Goal: Information Seeking & Learning: Find specific fact

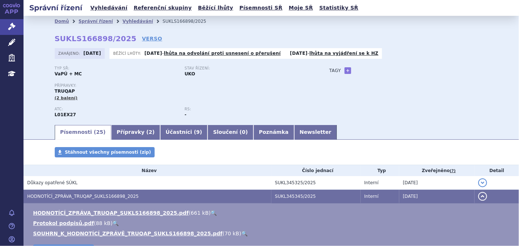
scroll to position [82, 0]
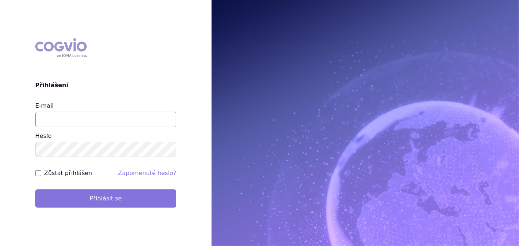
type input "katerina.ondrusova@vzp.cz"
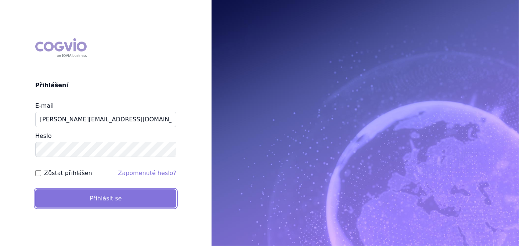
click at [86, 198] on button "Přihlásit se" at bounding box center [105, 198] width 141 height 18
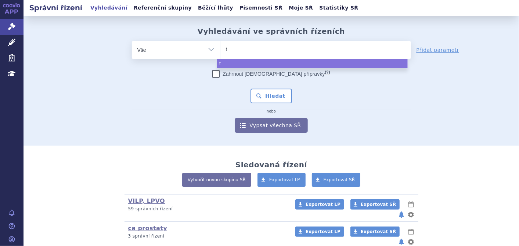
type input "ta"
type input "tav"
type input "tavn"
type input "tavne"
type input "tavneo"
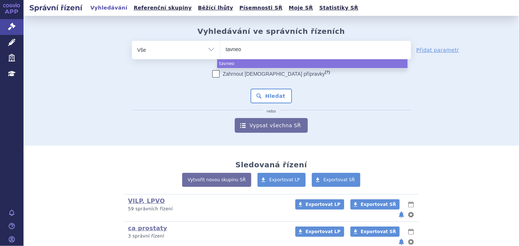
type input "tavneos"
select select "tavneos"
click at [259, 92] on button "Hledat" at bounding box center [272, 96] width 42 height 15
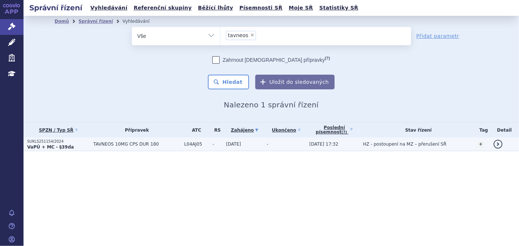
click at [51, 141] on p "SUKLS251154/2024" at bounding box center [58, 141] width 62 height 5
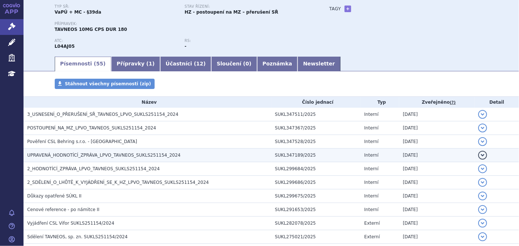
scroll to position [82, 0]
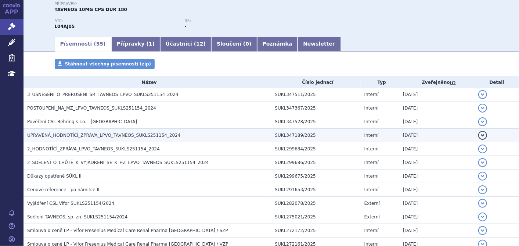
click at [69, 139] on td "UPRAVENÁ_HODNOTÍCÍ_ZPRÁVA_LPVO_TAVNEOS_SUKLS251154_2024" at bounding box center [148, 136] width 248 height 14
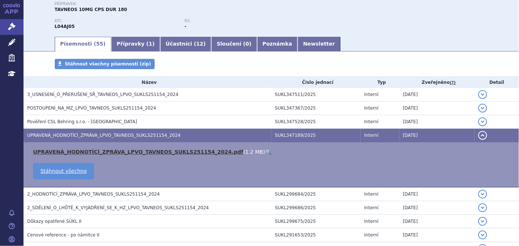
click at [75, 149] on link "UPRAVENÁ_HODNOTÍCÍ_ZPRÁVA_LPVO_TAVNEOS_SUKLS251154_2024.pdf" at bounding box center [138, 152] width 210 height 6
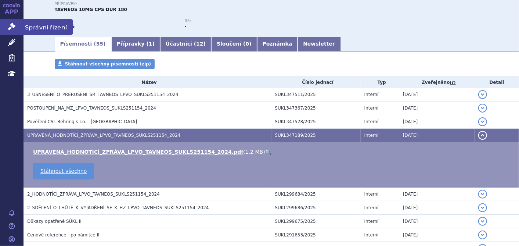
click at [15, 25] on link "Správní řízení" at bounding box center [12, 26] width 24 height 15
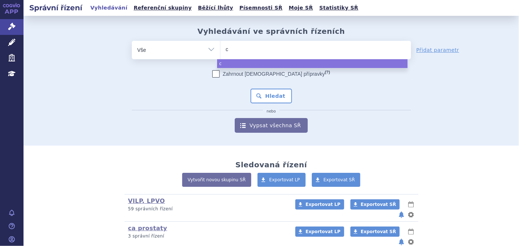
type input "co"
type input "col"
type input "coll"
type input "col"
type input "colu"
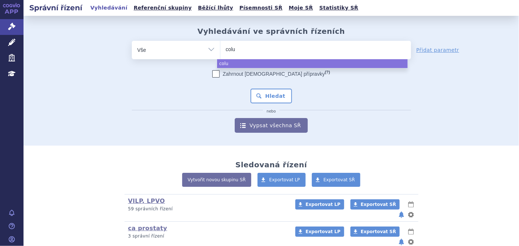
type input "colum"
type input "columvi"
select select "columvi"
click at [260, 96] on button "Hledat" at bounding box center [272, 96] width 42 height 15
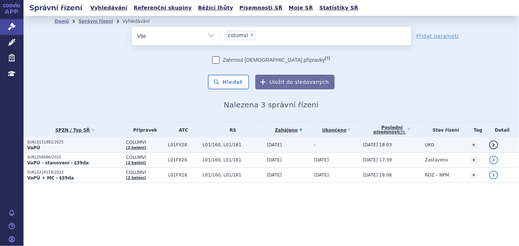
click at [47, 143] on p "SUKLS151882/2025" at bounding box center [74, 142] width 95 height 5
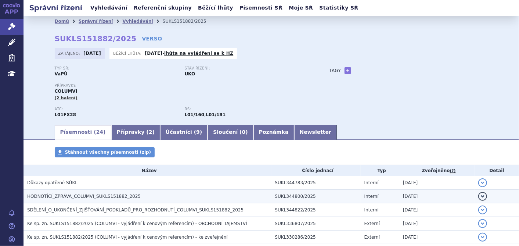
click at [47, 195] on span "HODNOTÍCÍ_ZPRÁVA_COLUMVI_SUKLS151882_2025" at bounding box center [84, 196] width 114 height 5
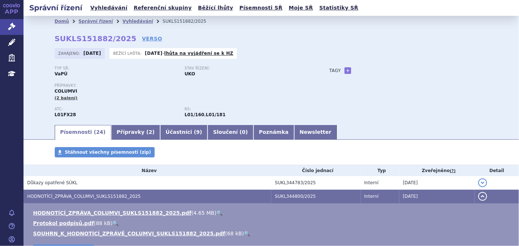
drag, startPoint x: 91, startPoint y: 225, endPoint x: 90, endPoint y: 230, distance: 5.4
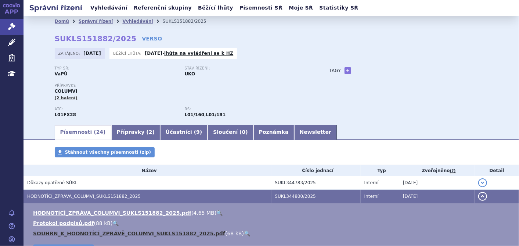
drag, startPoint x: 90, startPoint y: 230, endPoint x: 87, endPoint y: 234, distance: 4.8
click at [86, 234] on link "SOUHRN_K_HODNOTÍCÍ_ZPRÁVĚ_COLUMVI_SUKLS151882_2025.pdf" at bounding box center [129, 233] width 192 height 6
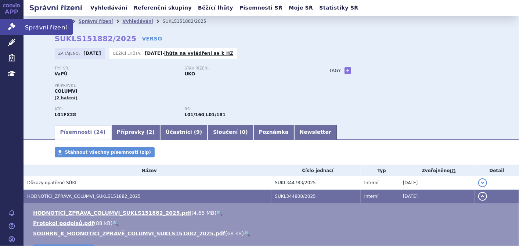
click at [16, 29] on link "Správní řízení" at bounding box center [12, 26] width 24 height 15
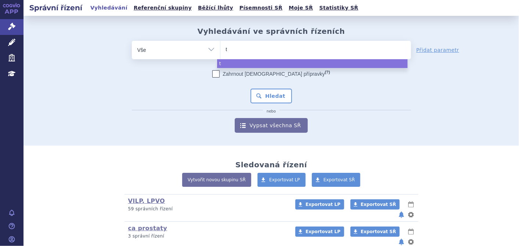
type input "tr"
type input "tru"
type input "truq"
type input "truqa"
select select "truqa"
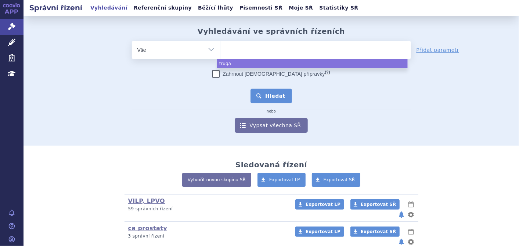
click at [257, 90] on button "Hledat" at bounding box center [272, 96] width 42 height 15
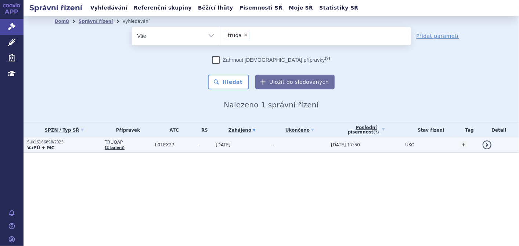
click at [35, 146] on strong "VaPÚ + MC" at bounding box center [40, 147] width 27 height 5
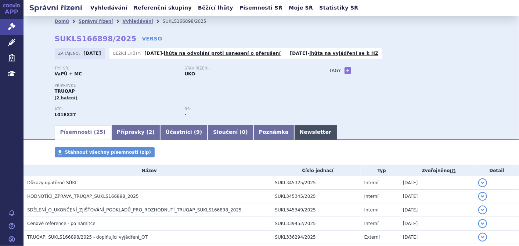
click at [294, 135] on link "Newsletter" at bounding box center [315, 132] width 43 height 15
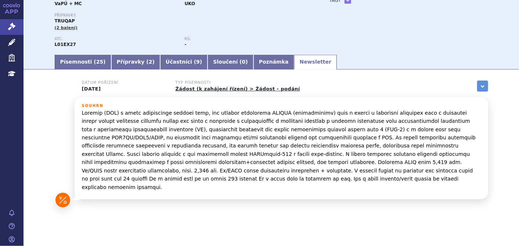
scroll to position [71, 0]
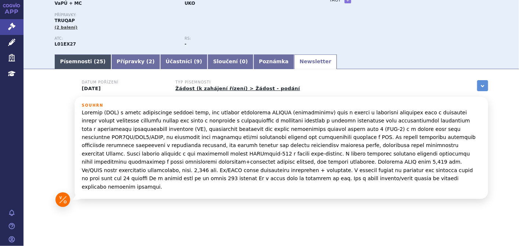
click at [65, 61] on link "Písemnosti ( 25 )" at bounding box center [83, 61] width 57 height 15
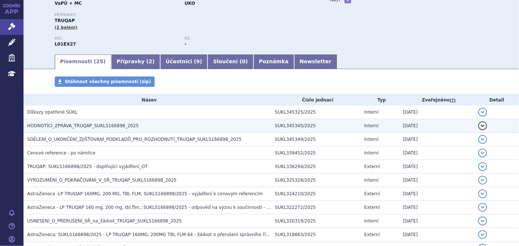
click at [57, 127] on span "HODNOTÍCÍ_ZPRÁVA_TRUQAP_SUKLS166898_2025" at bounding box center [83, 125] width 112 height 5
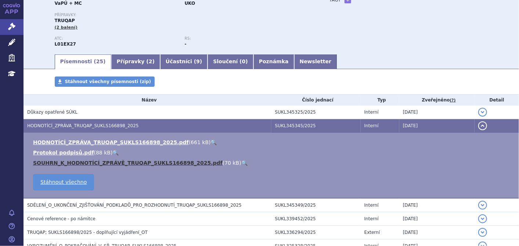
click at [55, 161] on link "SOUHRN_K_HODNOTÍCÍ_ZPRÁVĚ_TRUQAP_SUKLS166898_2025.pdf" at bounding box center [128, 163] width 190 height 6
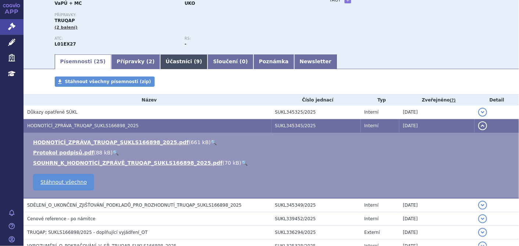
click at [160, 61] on link "Účastníci ( 9 )" at bounding box center [183, 61] width 47 height 15
